Goal: Use online tool/utility: Utilize a website feature to perform a specific function

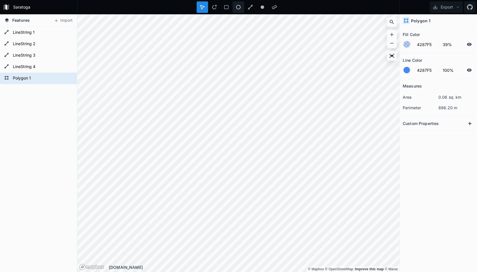
click at [236, 6] on icon at bounding box center [238, 7] width 4 height 4
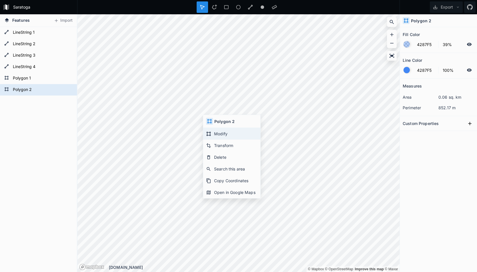
click at [217, 130] on div "Modify" at bounding box center [231, 134] width 57 height 12
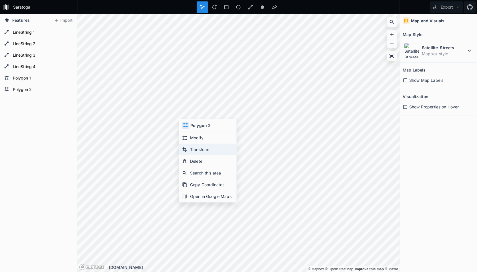
click at [194, 148] on div "Transform" at bounding box center [207, 149] width 57 height 12
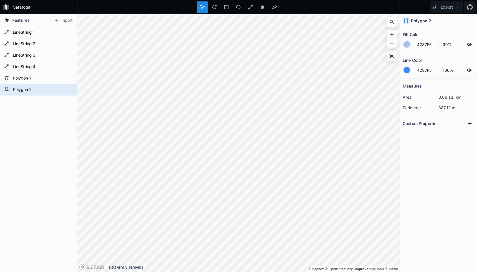
click at [442, 108] on dd "887.12 m" at bounding box center [456, 108] width 36 height 6
click at [414, 110] on dt "perimeter" at bounding box center [421, 108] width 36 height 6
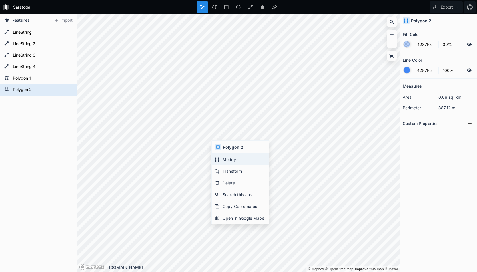
click at [225, 158] on div "Modify" at bounding box center [240, 159] width 57 height 12
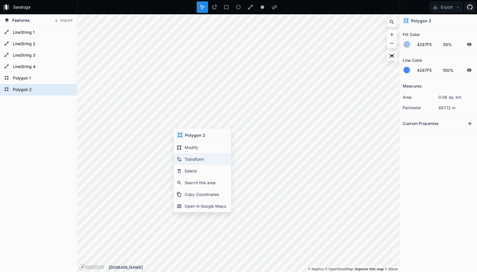
click at [190, 156] on div "Transform" at bounding box center [202, 159] width 57 height 12
click at [444, 109] on dd "887.12 m" at bounding box center [456, 108] width 36 height 6
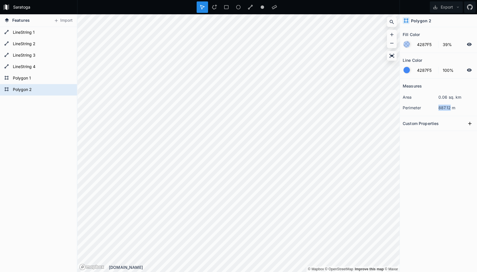
click at [444, 109] on dd "887.12 m" at bounding box center [456, 108] width 36 height 6
click at [407, 105] on dt "perimeter" at bounding box center [421, 108] width 36 height 6
click at [217, 152] on div "Transform" at bounding box center [233, 154] width 57 height 12
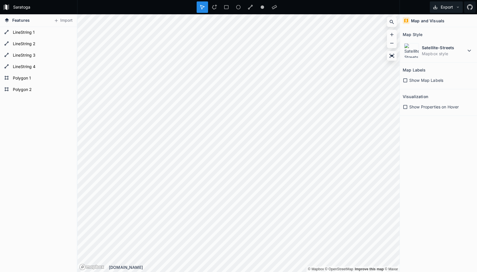
click at [444, 4] on button "Export" at bounding box center [446, 6] width 33 height 11
click at [439, 34] on div "Export as .geojson" at bounding box center [445, 33] width 57 height 12
